Goal: Information Seeking & Learning: Check status

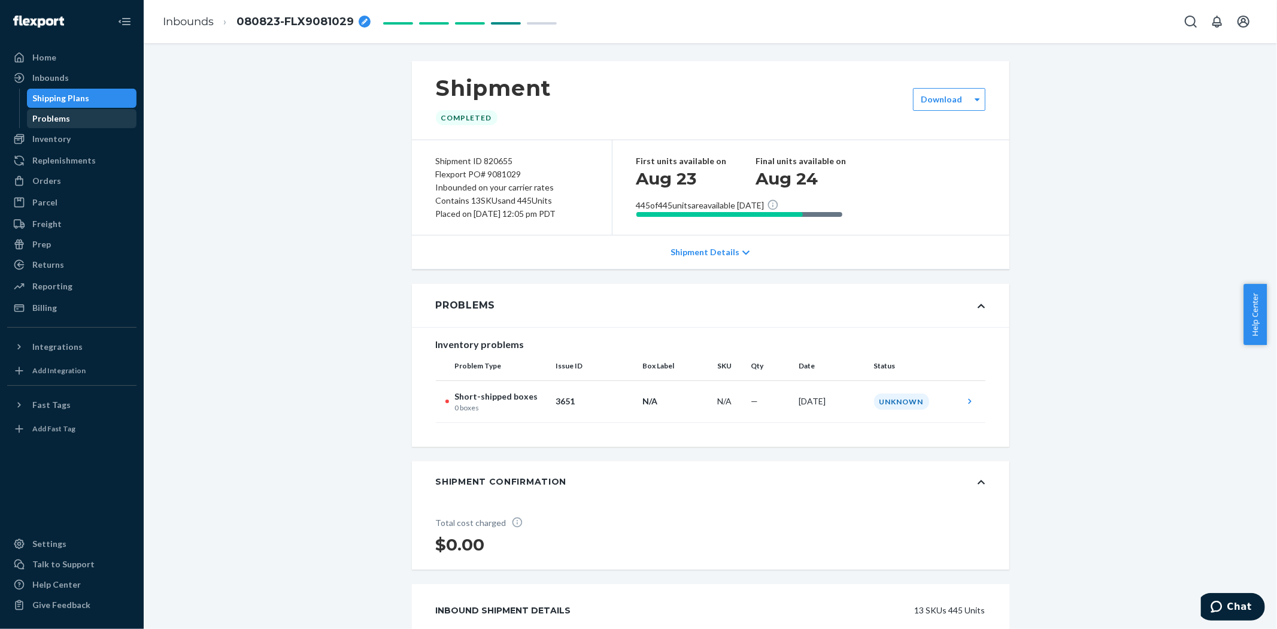
click at [51, 128] on ul "Home Inbounds Shipping Plans Problems Inventory Products Replenishments Orders …" at bounding box center [71, 182] width 129 height 269
click at [56, 133] on div "Inventory" at bounding box center [51, 139] width 38 height 12
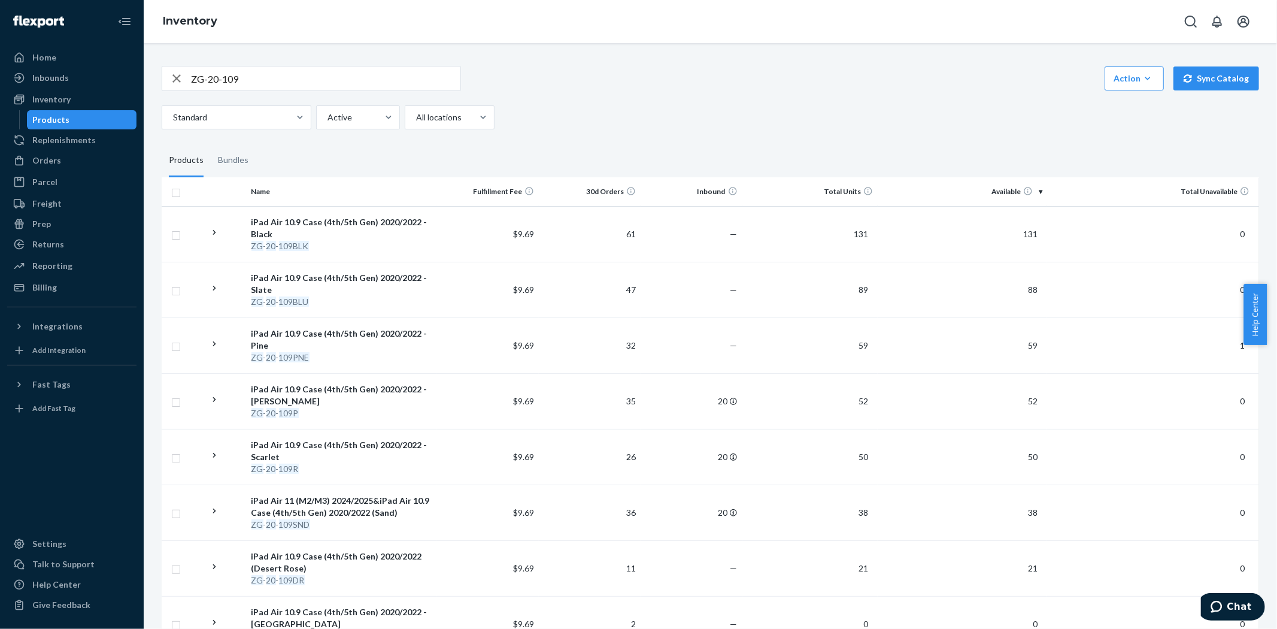
click at [245, 77] on input "ZG-20-109" at bounding box center [325, 78] width 269 height 24
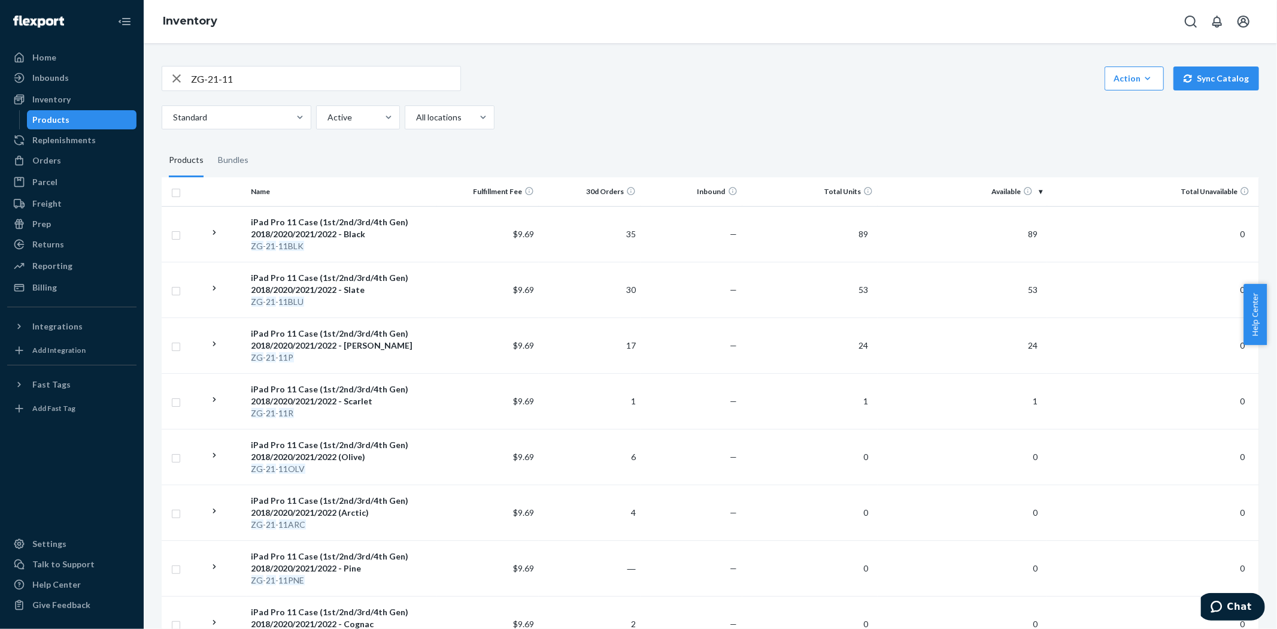
click at [260, 75] on input "ZG-21-11" at bounding box center [325, 78] width 269 height 24
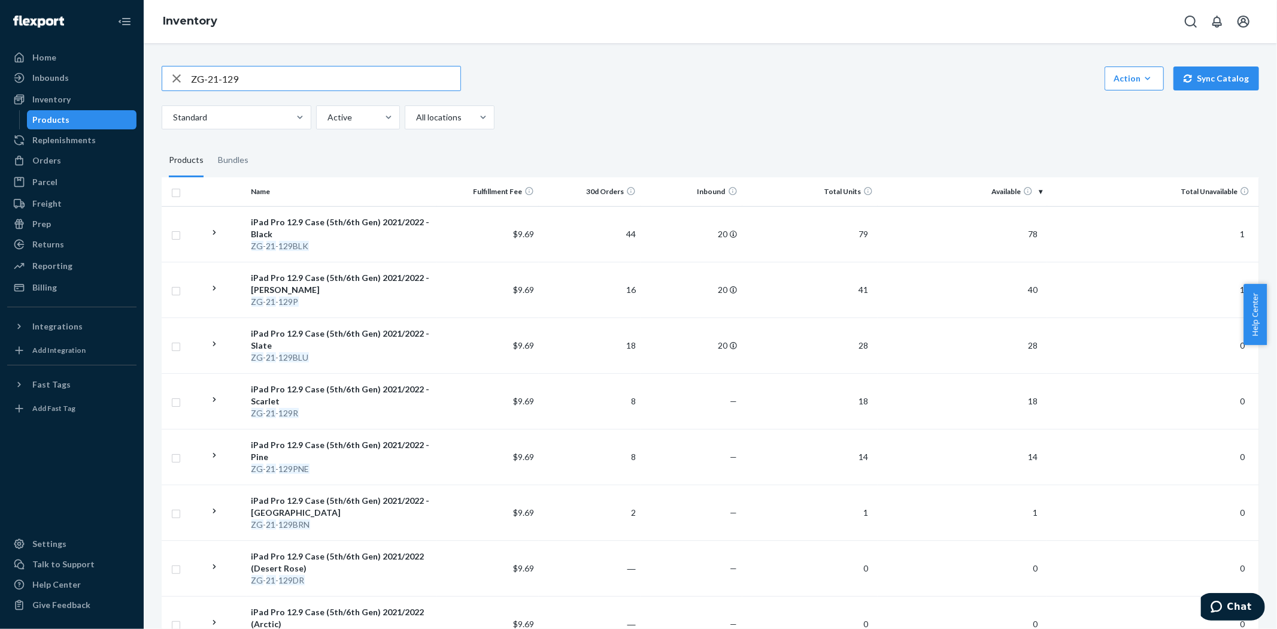
click at [258, 83] on input "ZG-21-129" at bounding box center [325, 78] width 269 height 24
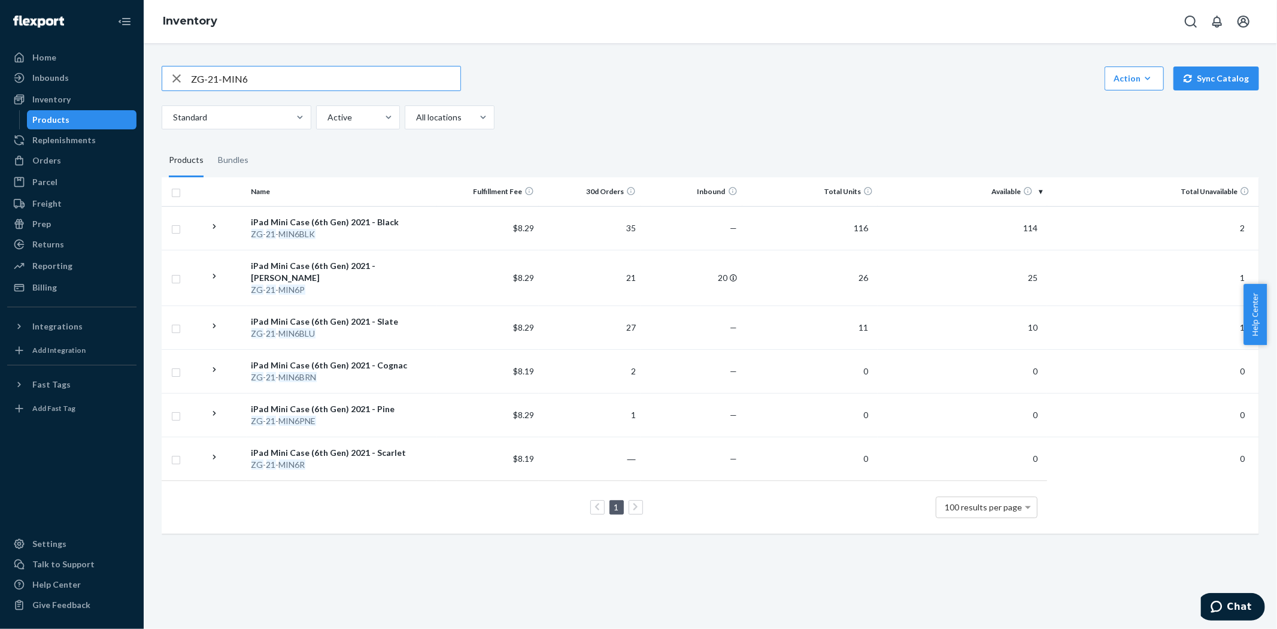
click at [248, 81] on input "ZG-21-MIN6" at bounding box center [325, 78] width 269 height 24
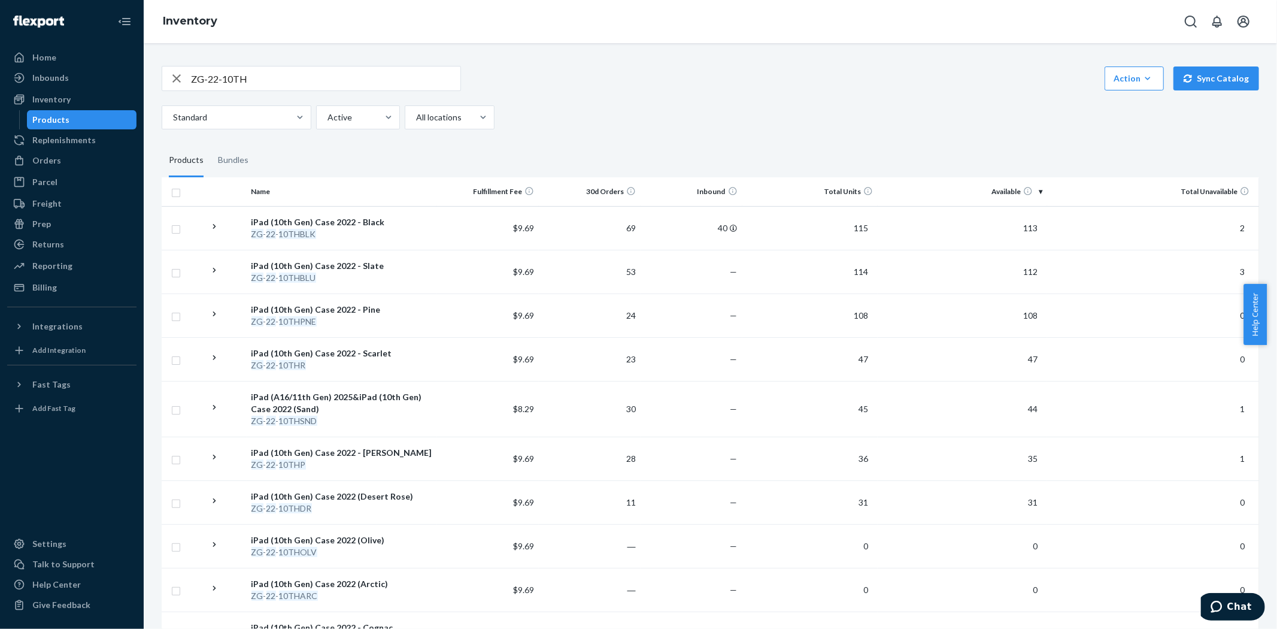
drag, startPoint x: 247, startPoint y: 73, endPoint x: 256, endPoint y: 78, distance: 11.0
click at [247, 73] on input "ZG-22-10TH" at bounding box center [325, 78] width 269 height 24
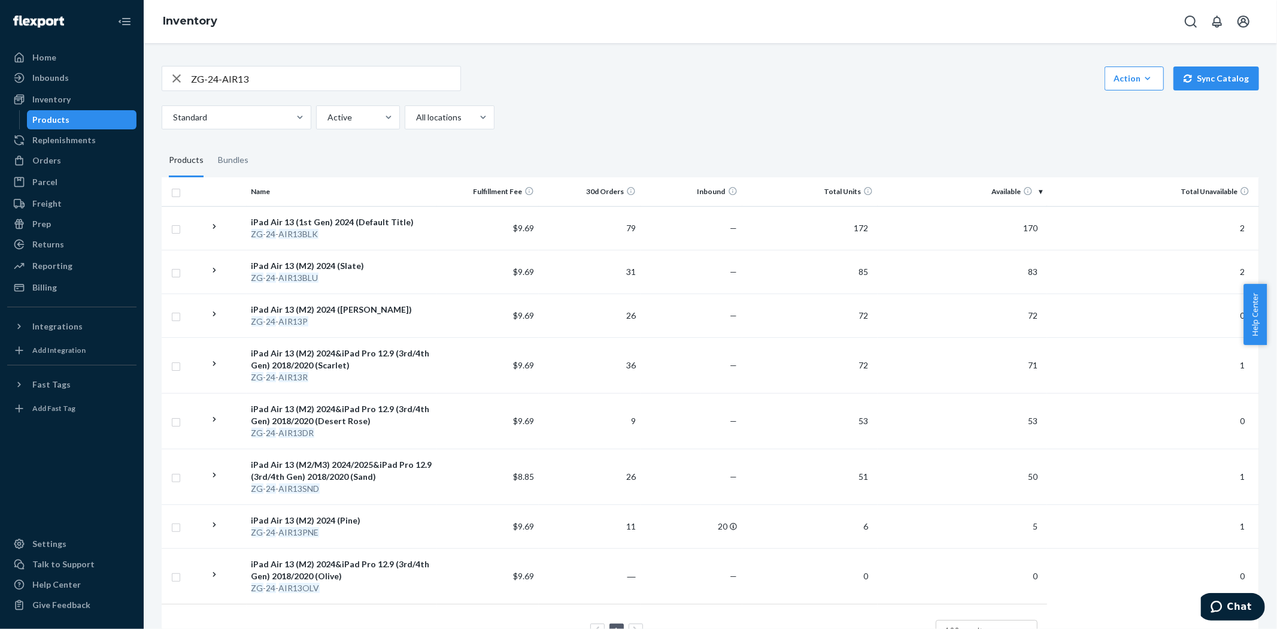
click at [260, 78] on input "ZG-24-AIR13" at bounding box center [325, 78] width 269 height 24
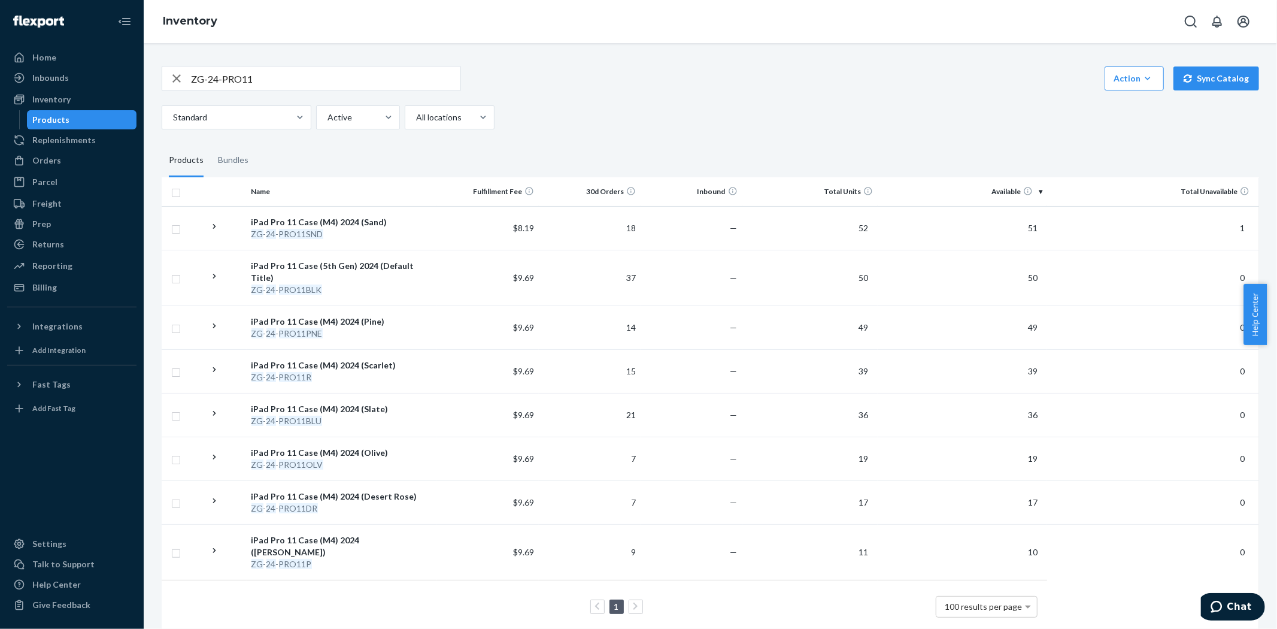
click at [281, 78] on input "ZG-24-PRO11" at bounding box center [325, 78] width 269 height 24
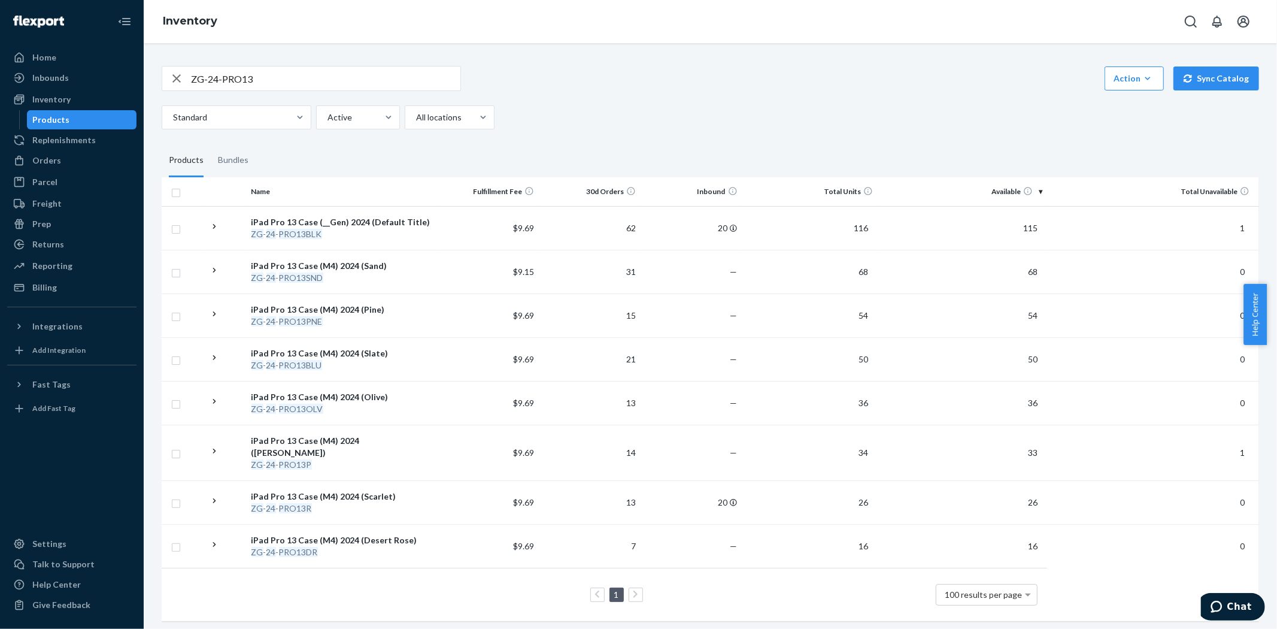
click at [280, 84] on input "ZG-24-PRO13" at bounding box center [325, 78] width 269 height 24
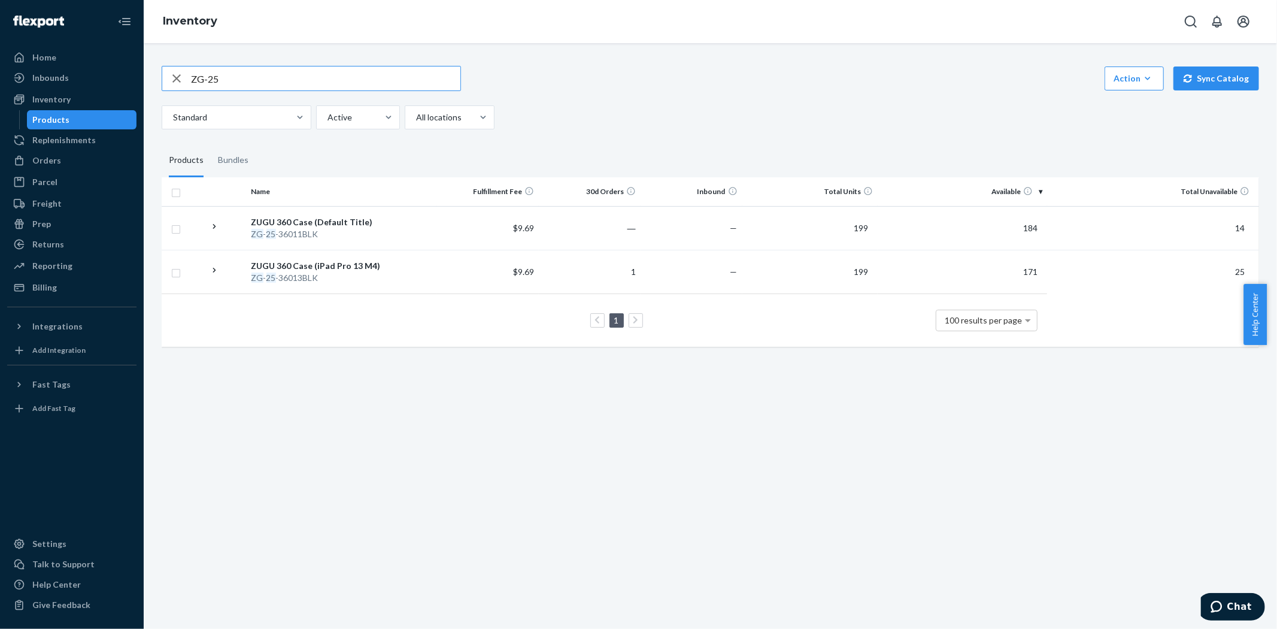
click at [226, 75] on input "ZG-25" at bounding box center [325, 78] width 269 height 24
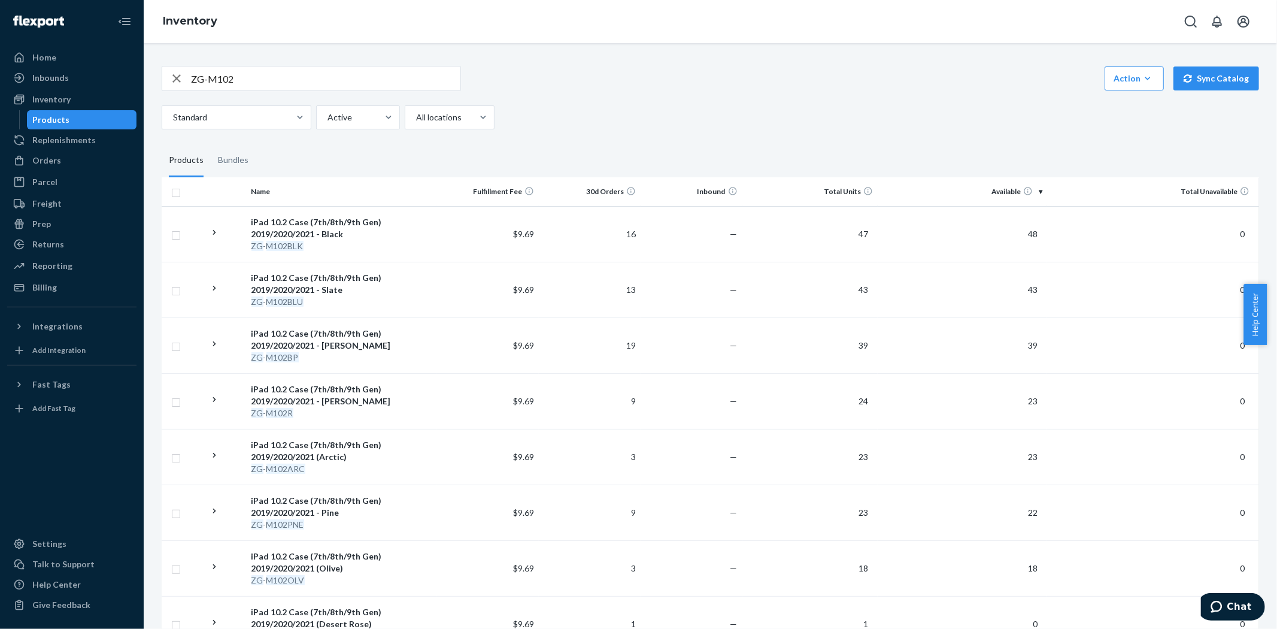
click at [251, 84] on input "ZG-M102" at bounding box center [325, 78] width 269 height 24
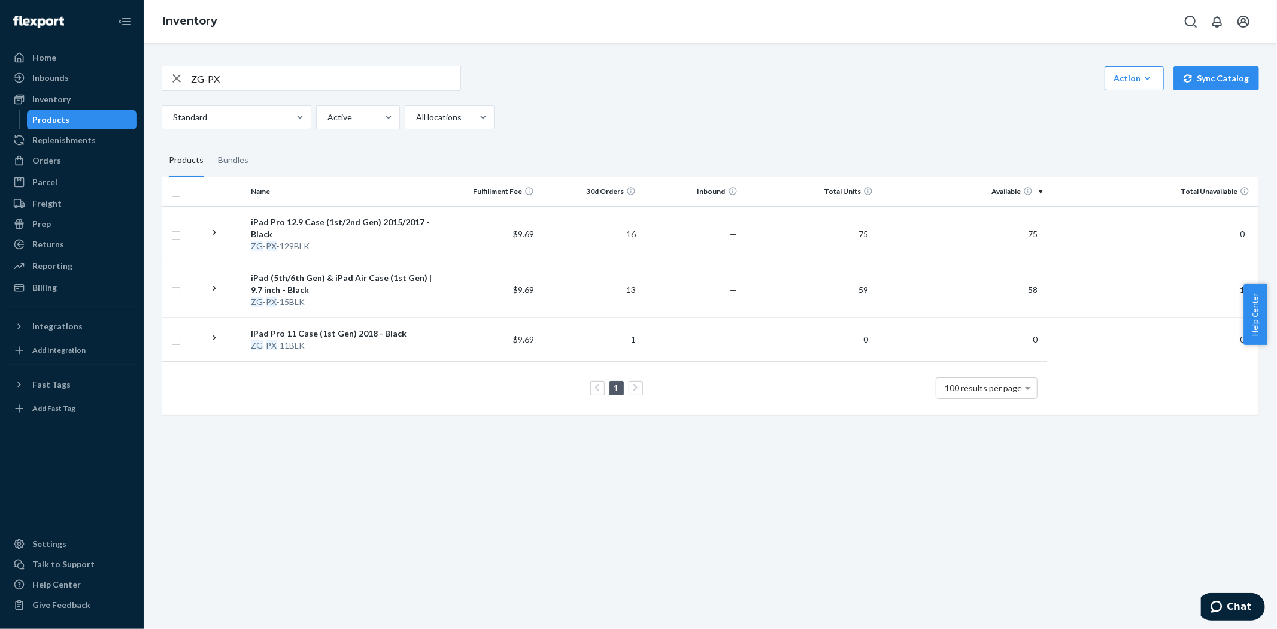
click at [217, 80] on input "ZG-PX" at bounding box center [325, 78] width 269 height 24
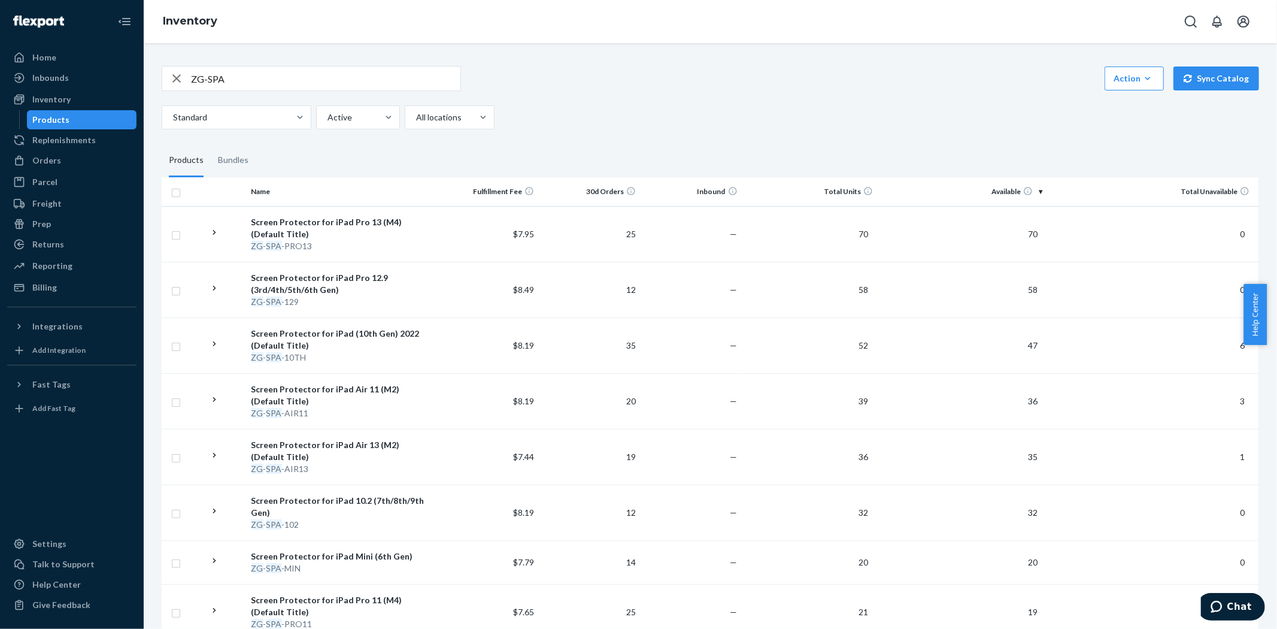
click at [237, 69] on input "ZG-SPA" at bounding box center [325, 78] width 269 height 24
type input "ZG-WIPE"
